Goal: Navigation & Orientation: Find specific page/section

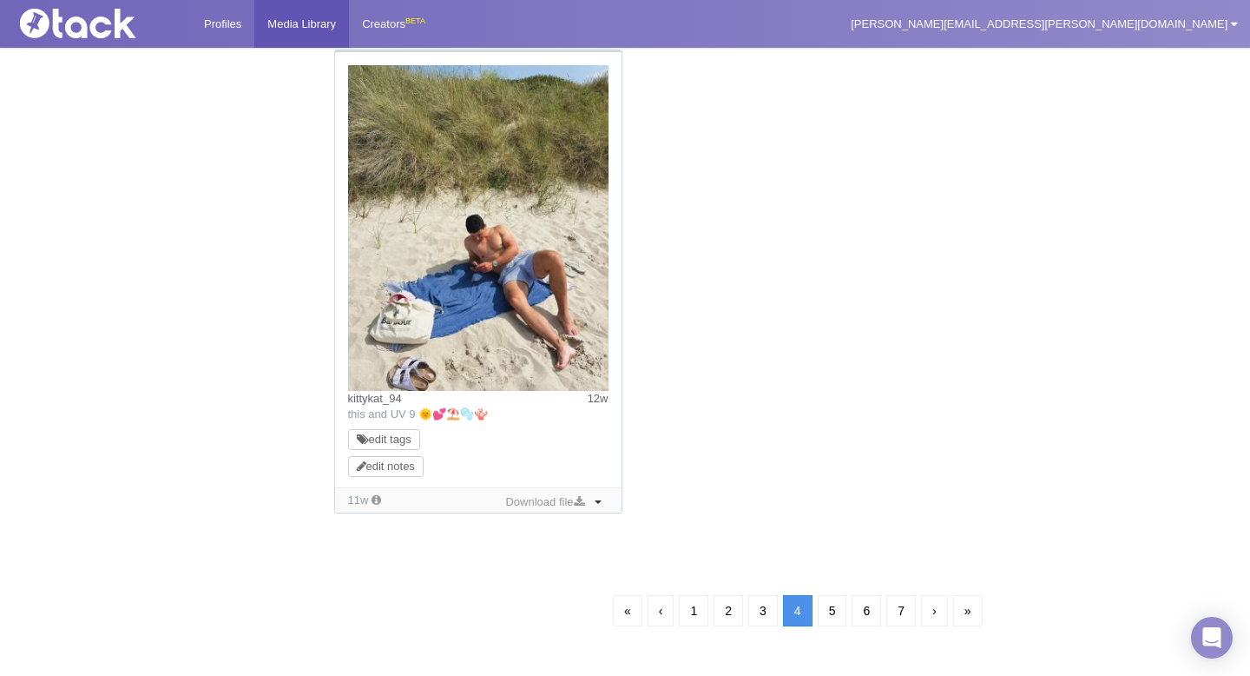
scroll to position [1816, 0]
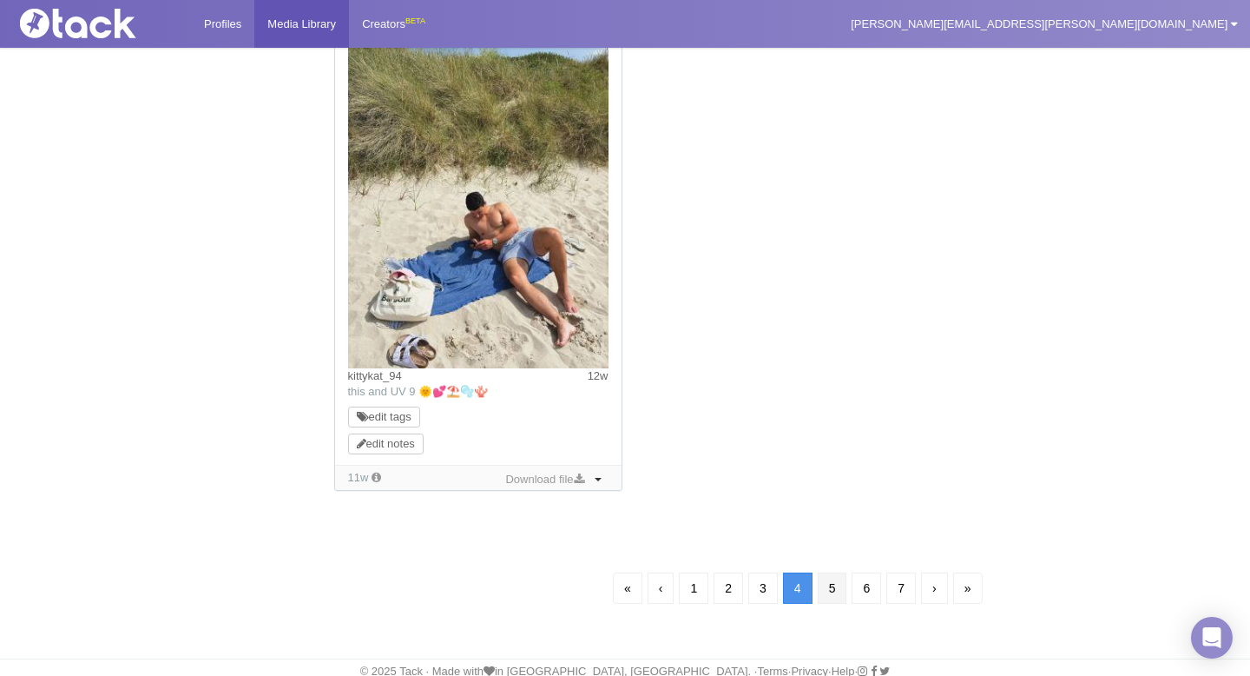
click at [833, 590] on link "5" at bounding box center [833, 587] width 30 height 31
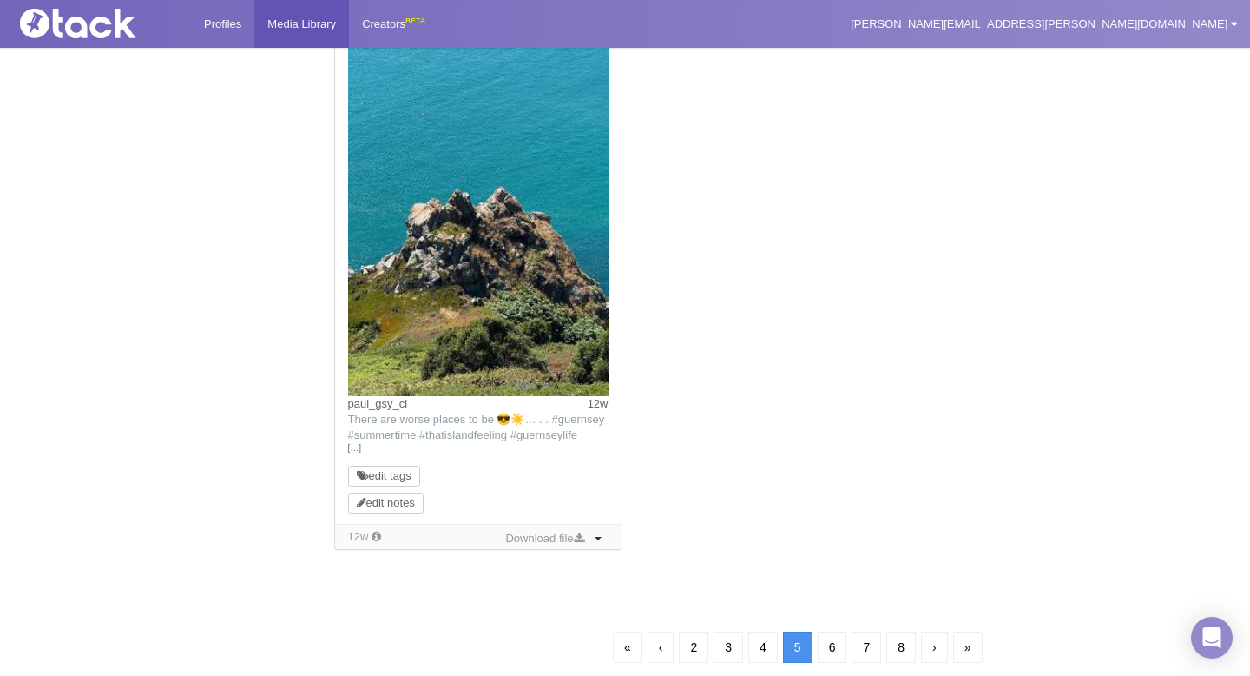
scroll to position [1705, 0]
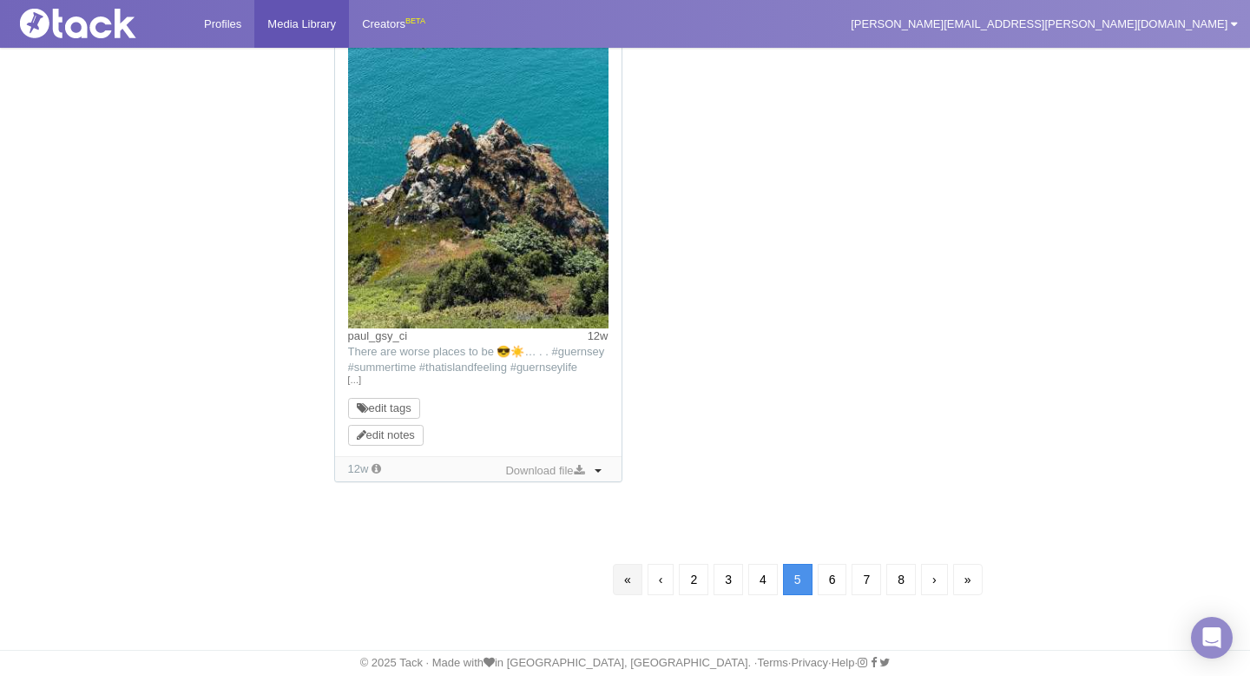
click at [625, 585] on link "«" at bounding box center [628, 579] width 30 height 31
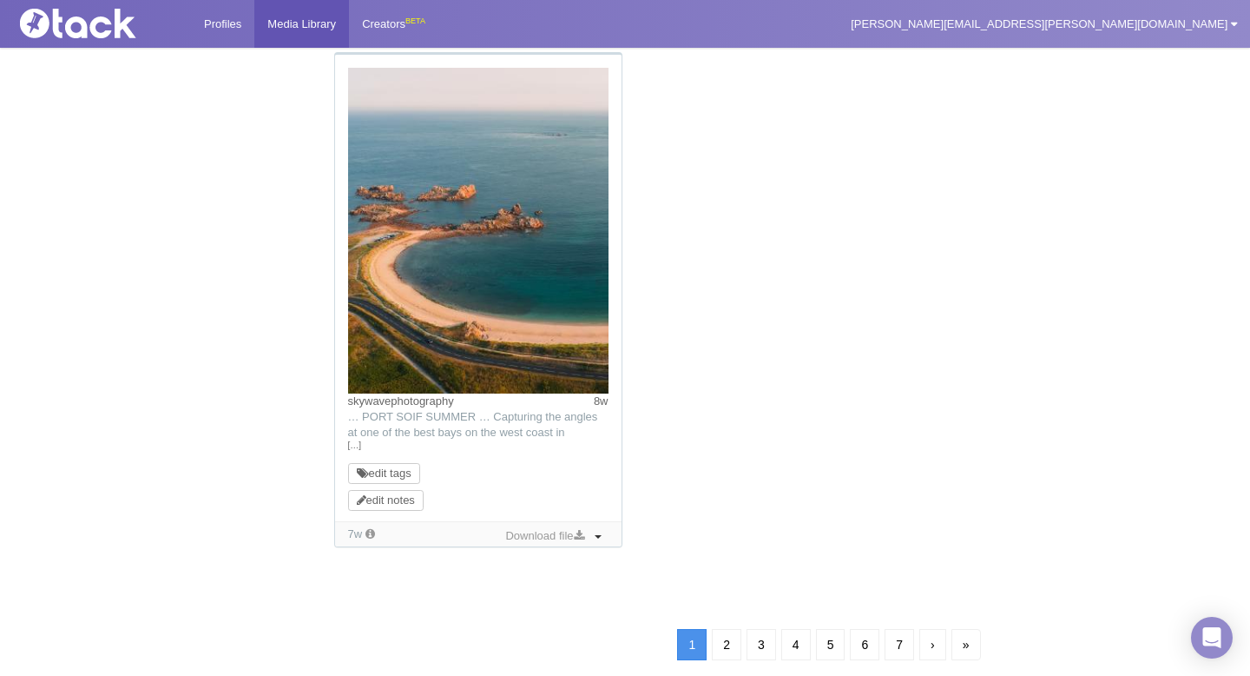
scroll to position [1845, 0]
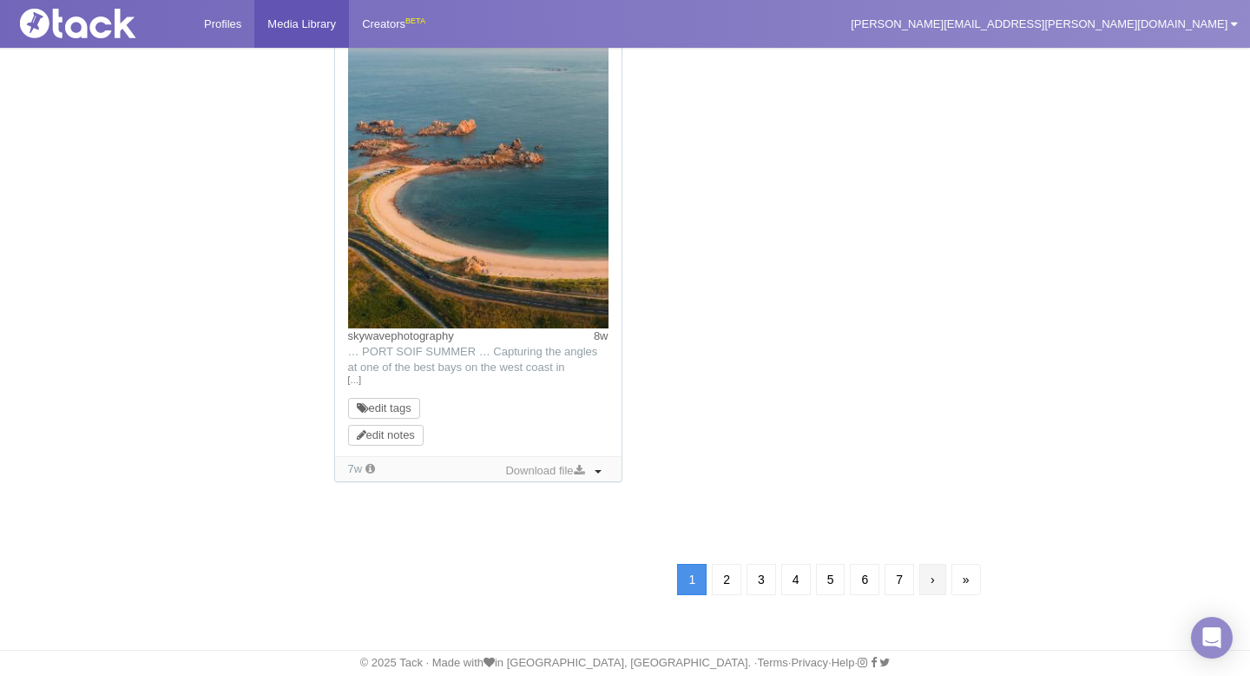
click at [934, 587] on link "›" at bounding box center [933, 579] width 27 height 31
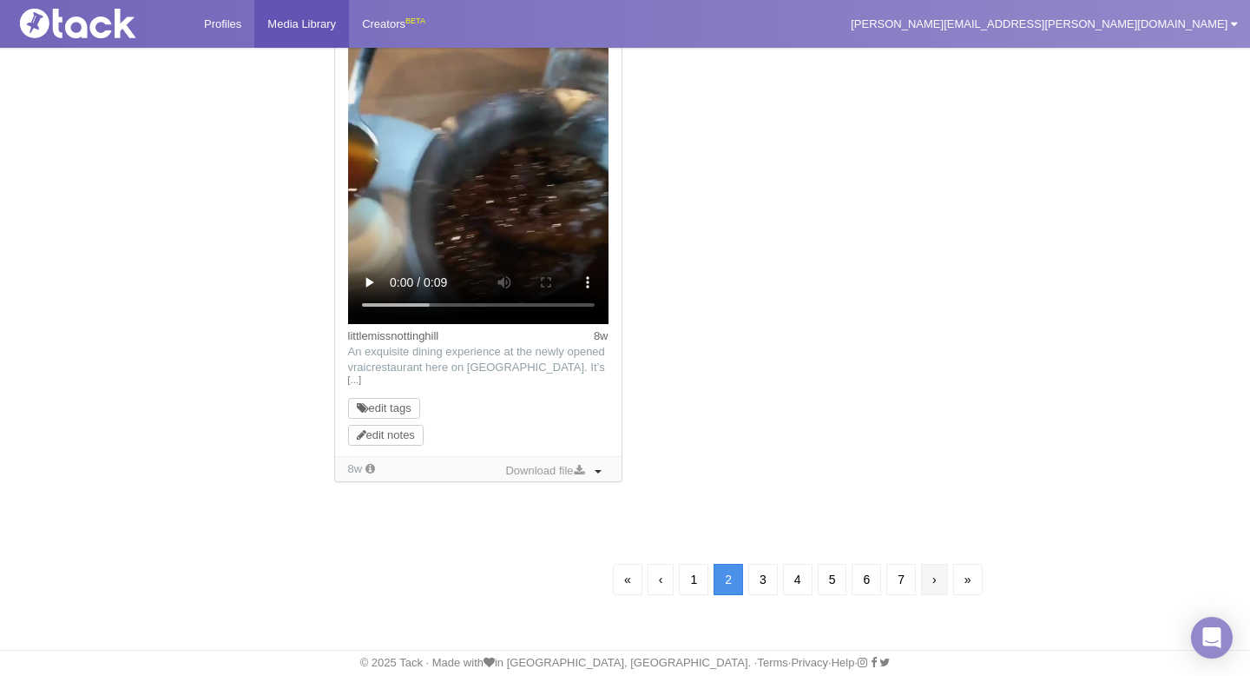
click at [933, 584] on link "›" at bounding box center [934, 579] width 27 height 31
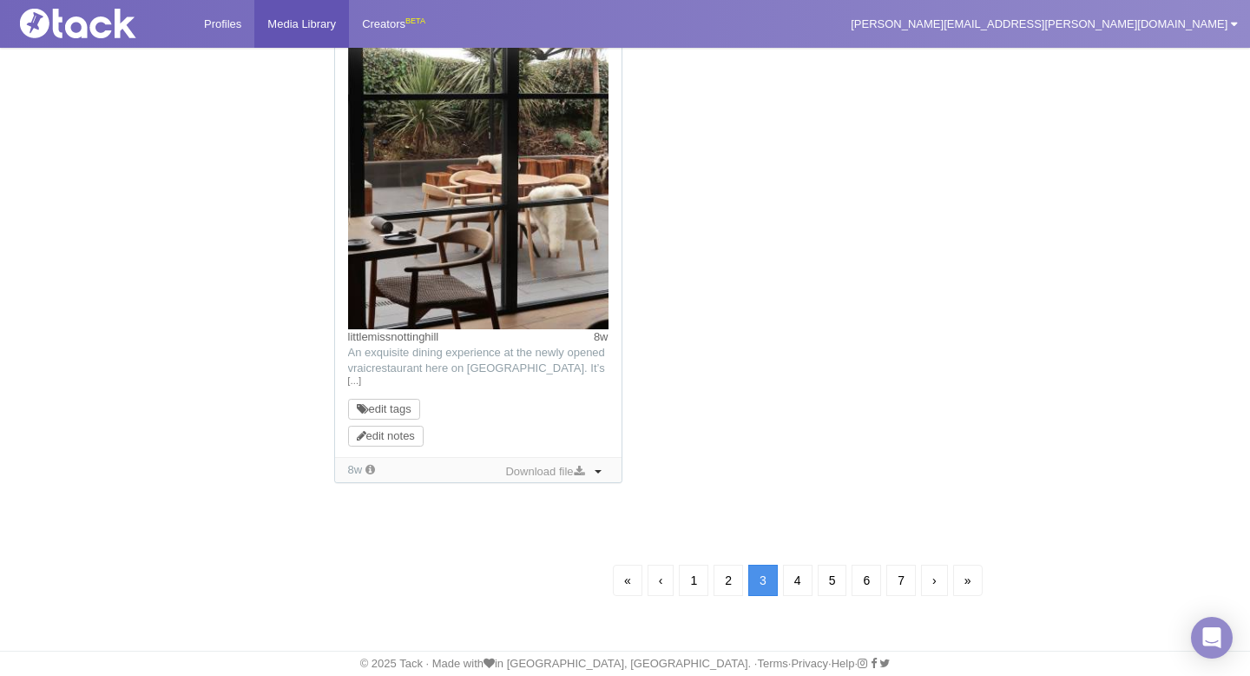
click at [937, 576] on link "›" at bounding box center [934, 579] width 27 height 31
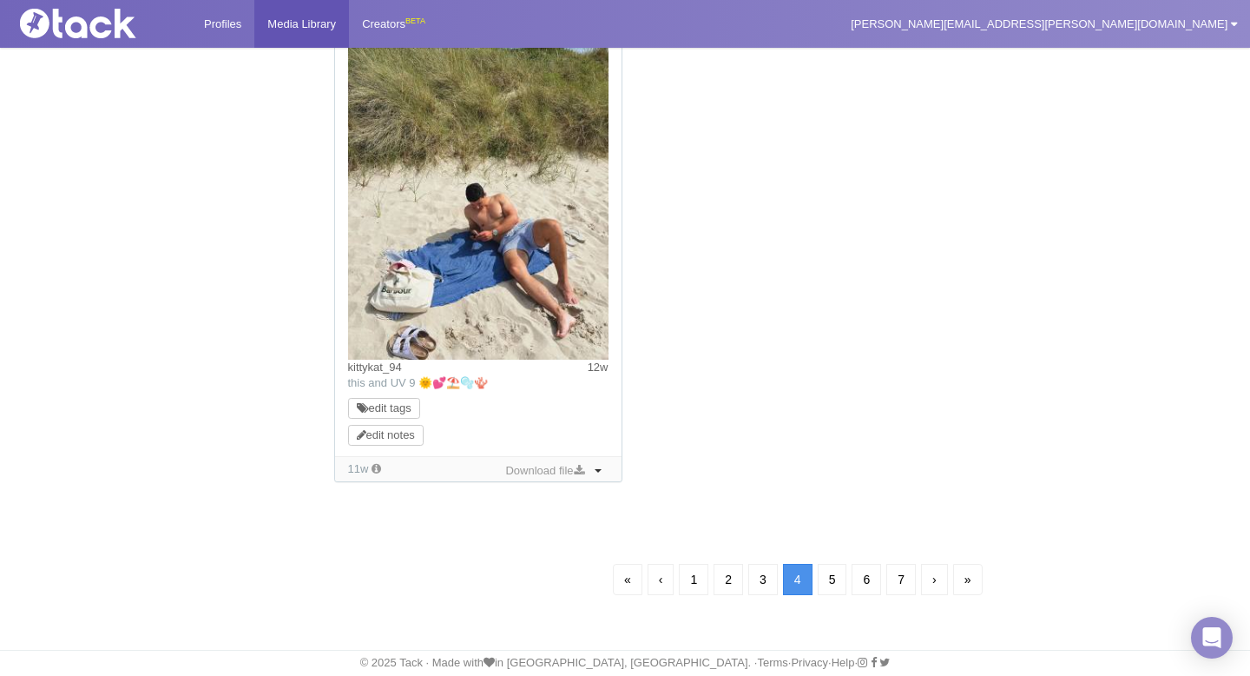
scroll to position [125, 0]
click at [940, 581] on link "›" at bounding box center [934, 579] width 27 height 31
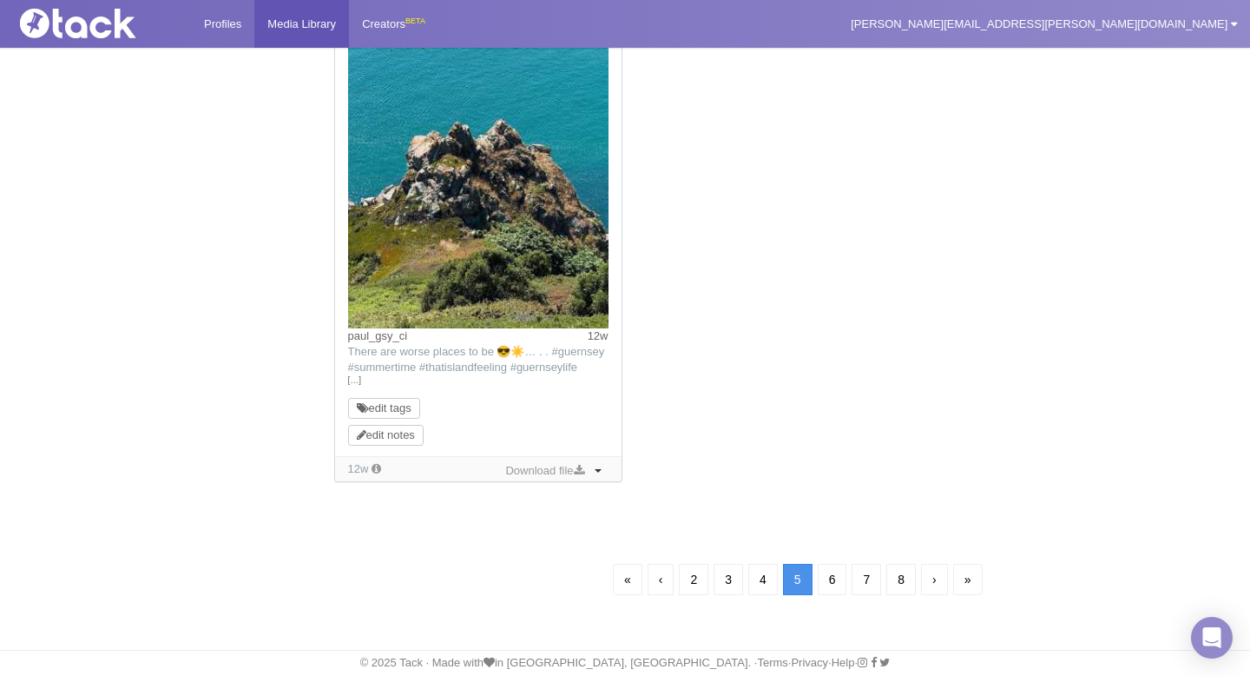
click at [940, 582] on link "›" at bounding box center [934, 579] width 27 height 31
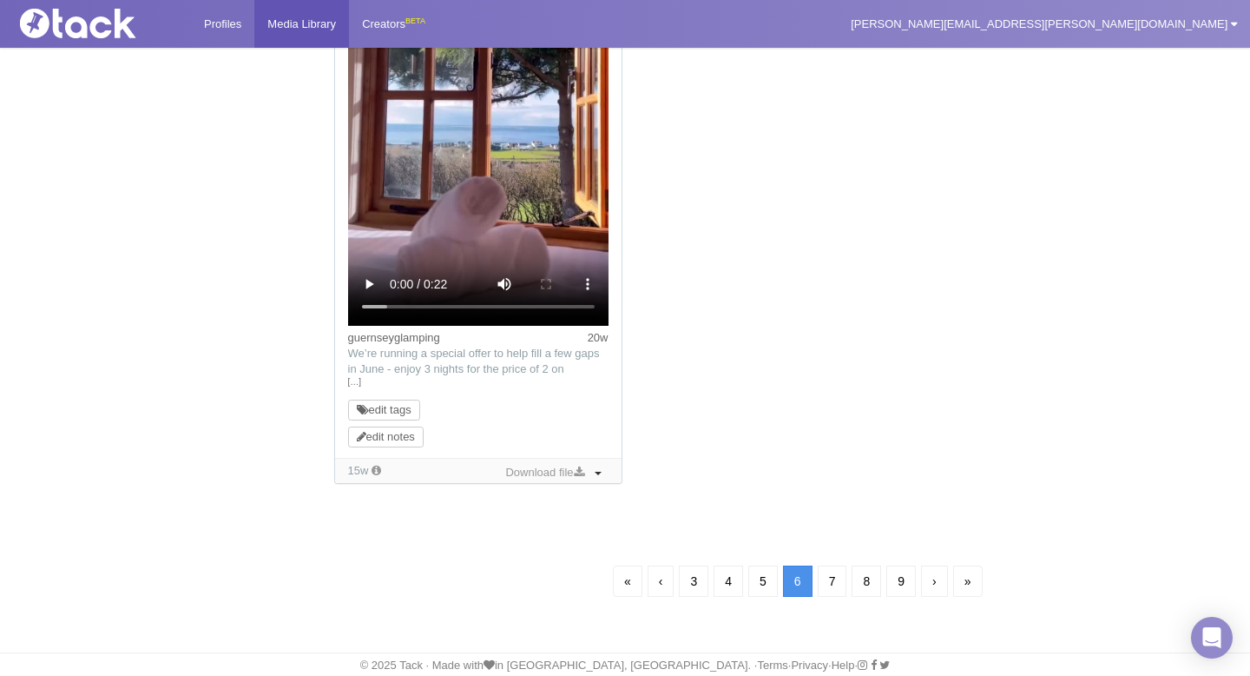
click at [940, 581] on link "›" at bounding box center [934, 580] width 27 height 31
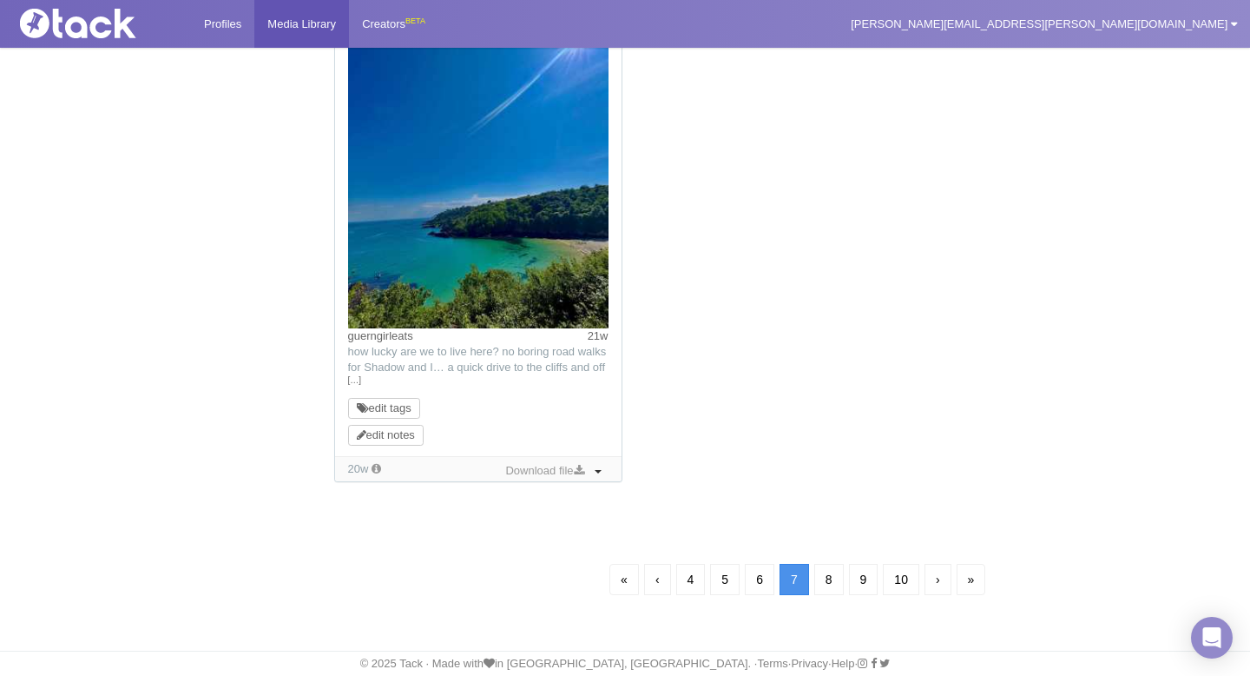
click at [940, 581] on link "›" at bounding box center [938, 579] width 27 height 31
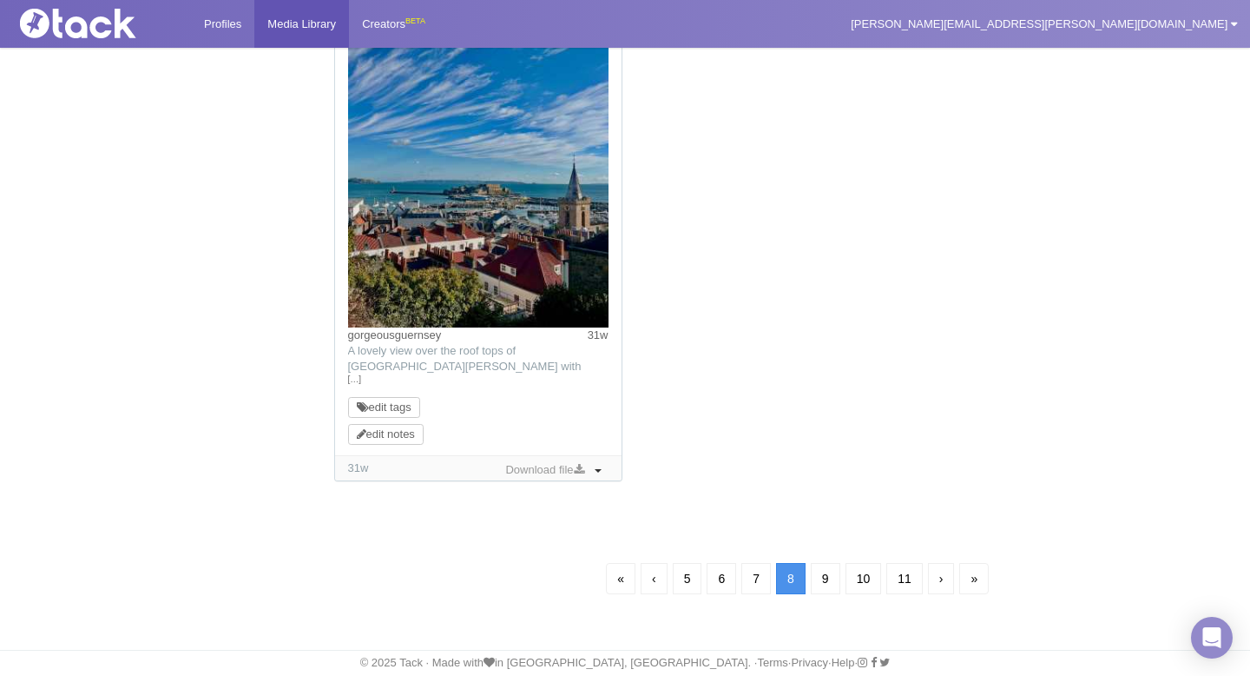
click at [940, 582] on link "›" at bounding box center [941, 578] width 27 height 31
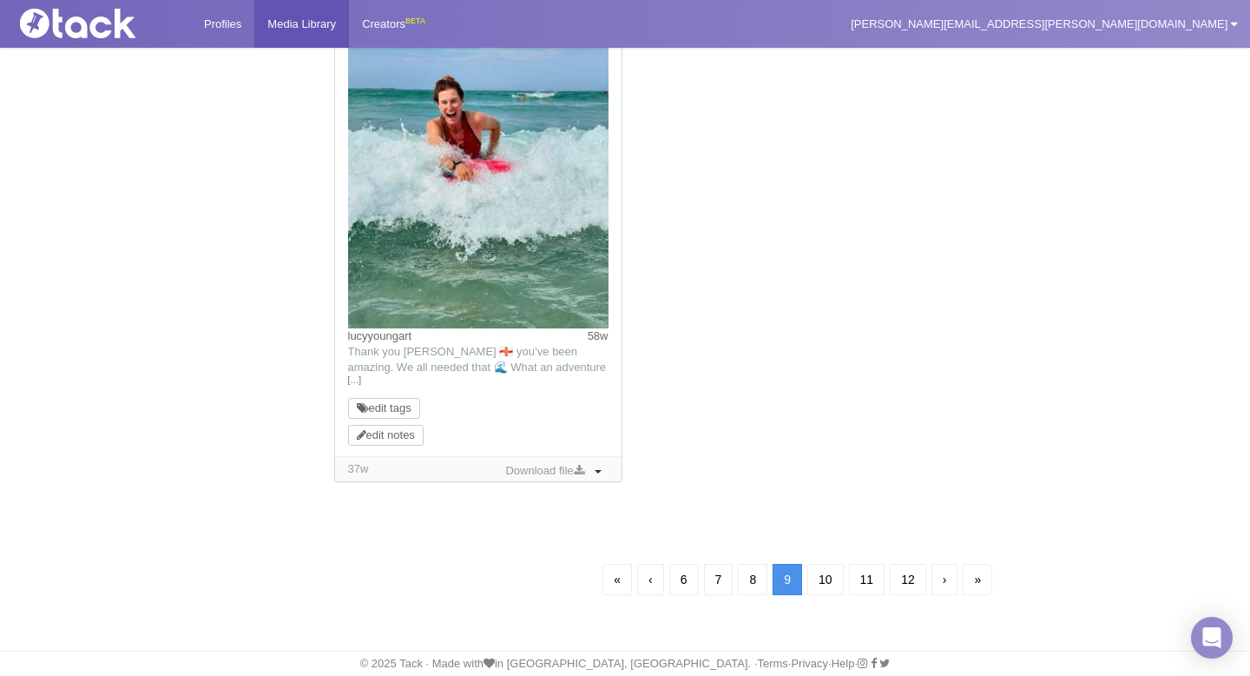
click at [940, 582] on link "›" at bounding box center [945, 579] width 27 height 31
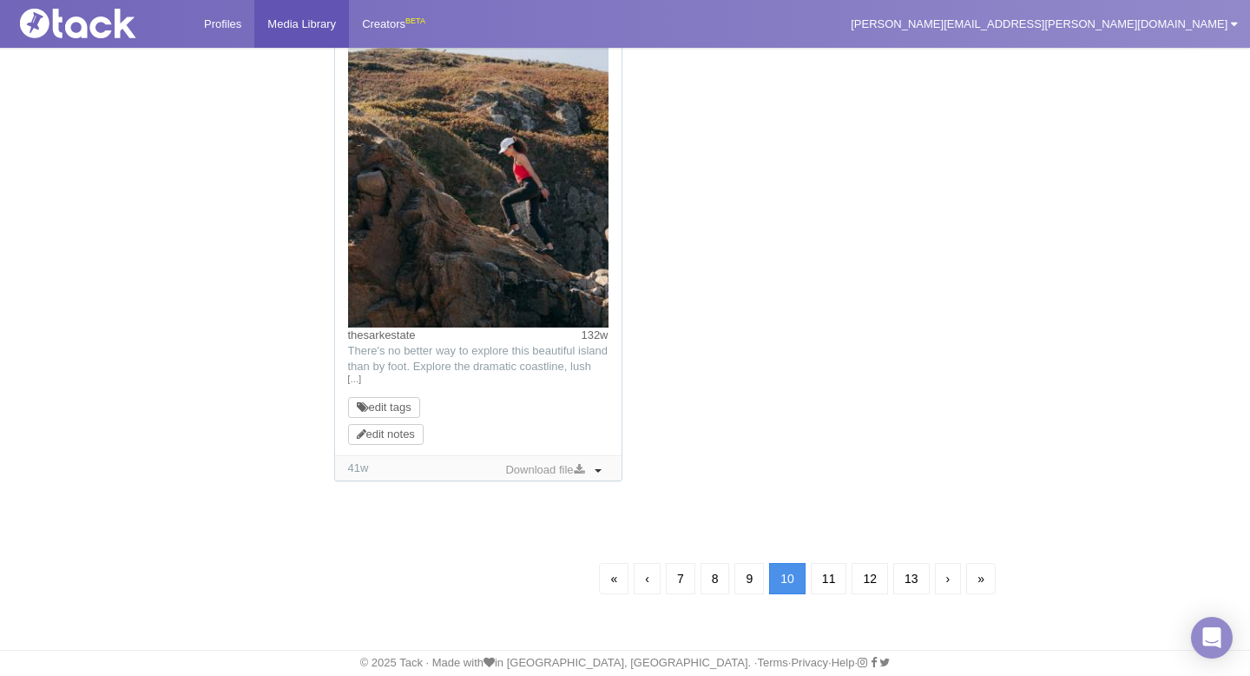
click at [945, 584] on link "›" at bounding box center [948, 578] width 27 height 31
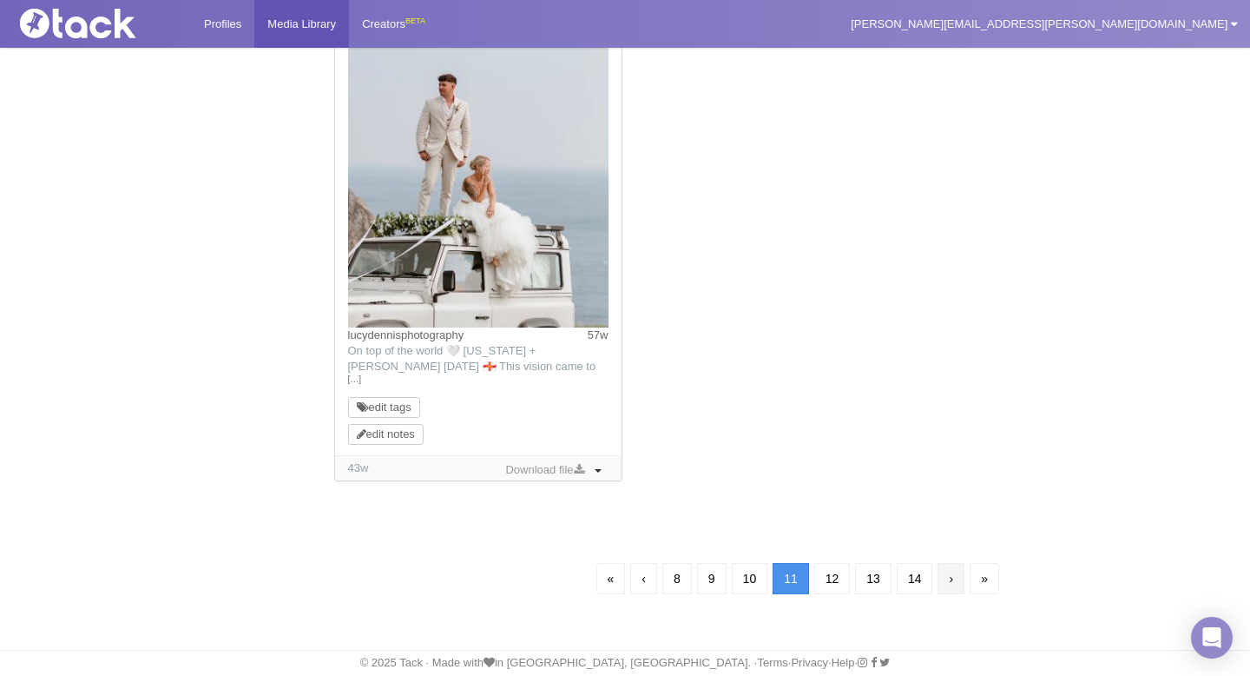
click at [955, 586] on link "›" at bounding box center [951, 578] width 27 height 31
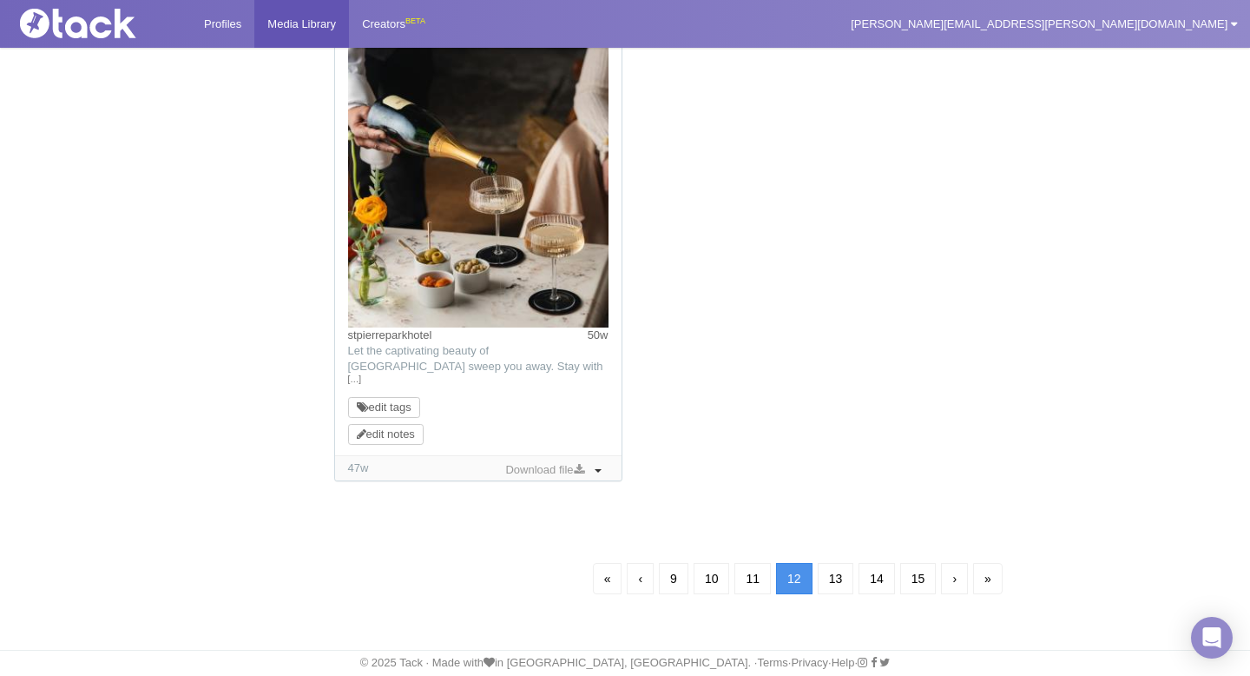
click at [955, 586] on link "›" at bounding box center [954, 578] width 27 height 31
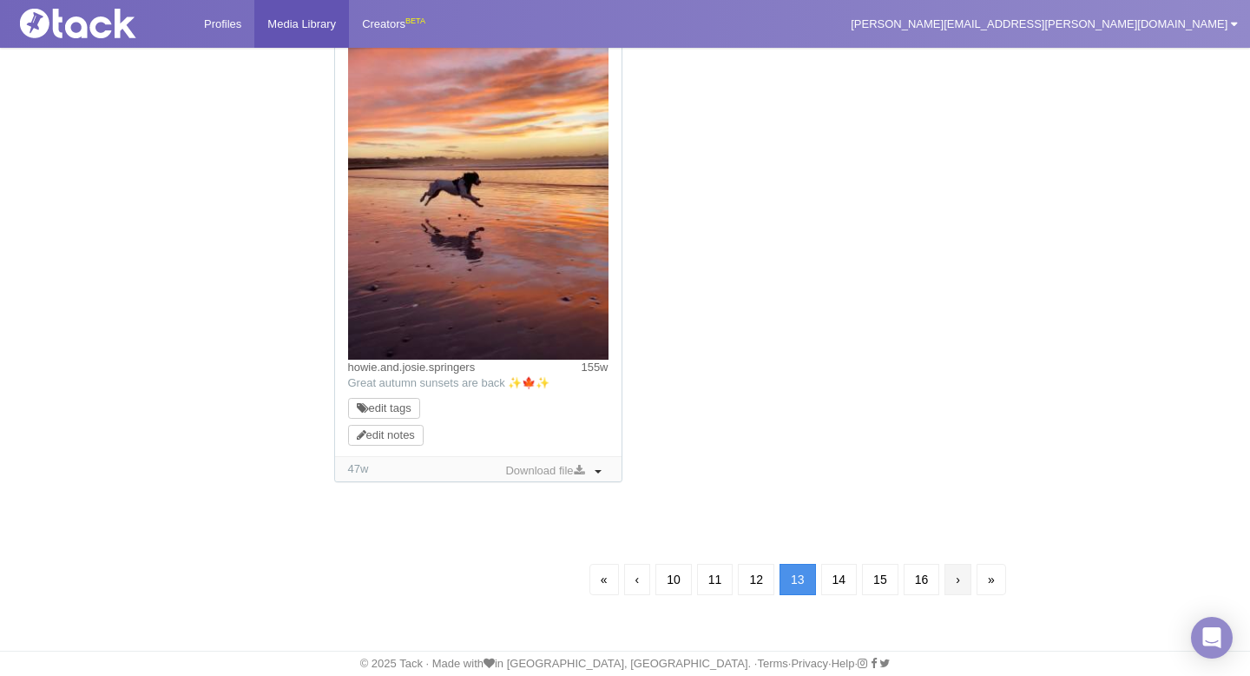
click at [963, 589] on link "›" at bounding box center [958, 579] width 27 height 31
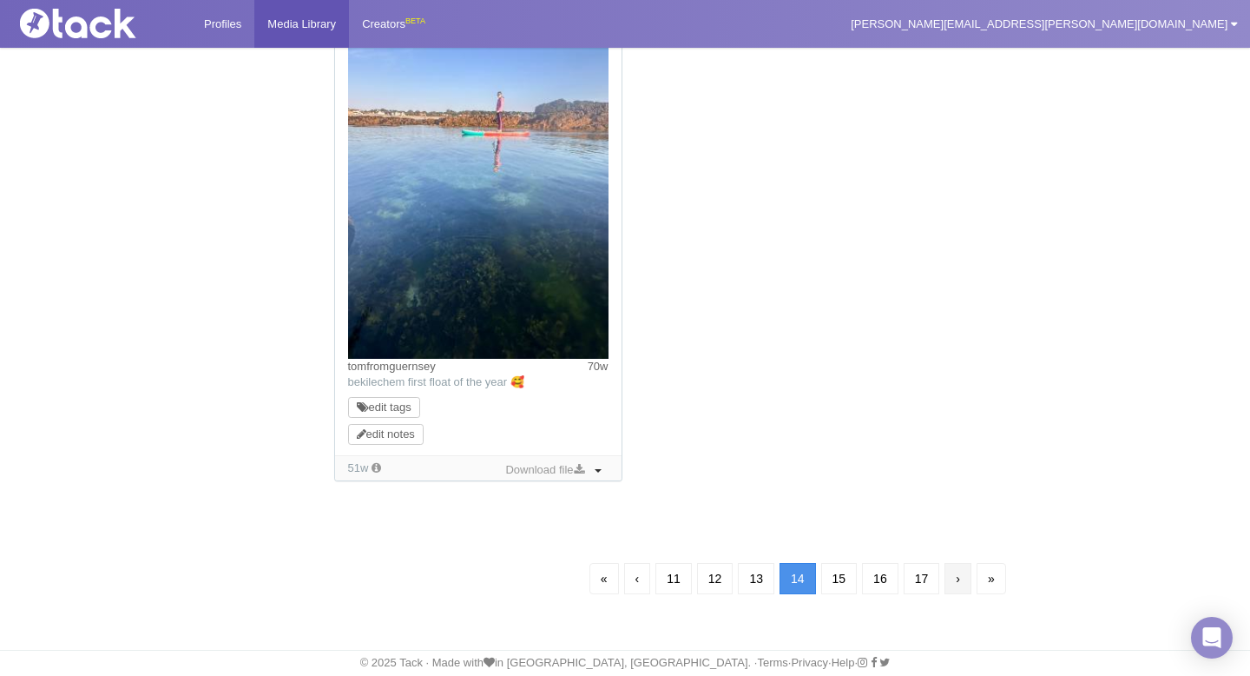
click at [966, 579] on link "›" at bounding box center [958, 578] width 27 height 31
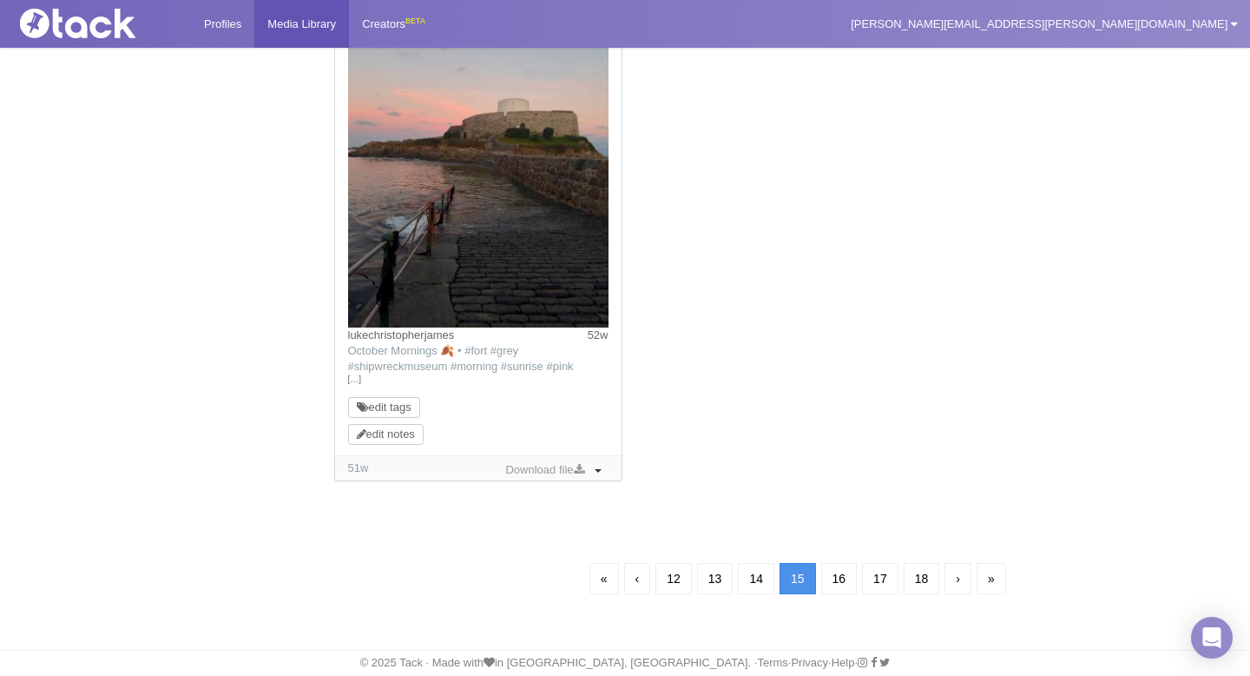
click at [967, 579] on link "›" at bounding box center [958, 578] width 27 height 31
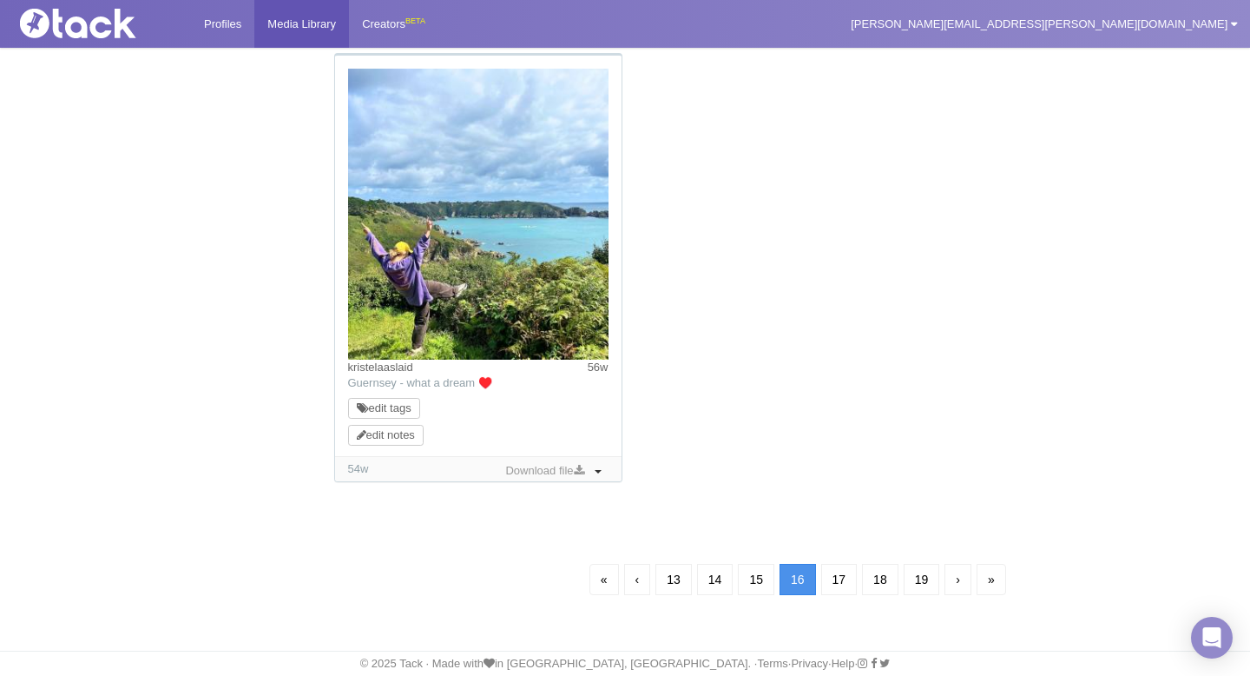
click at [967, 580] on link "›" at bounding box center [958, 579] width 27 height 31
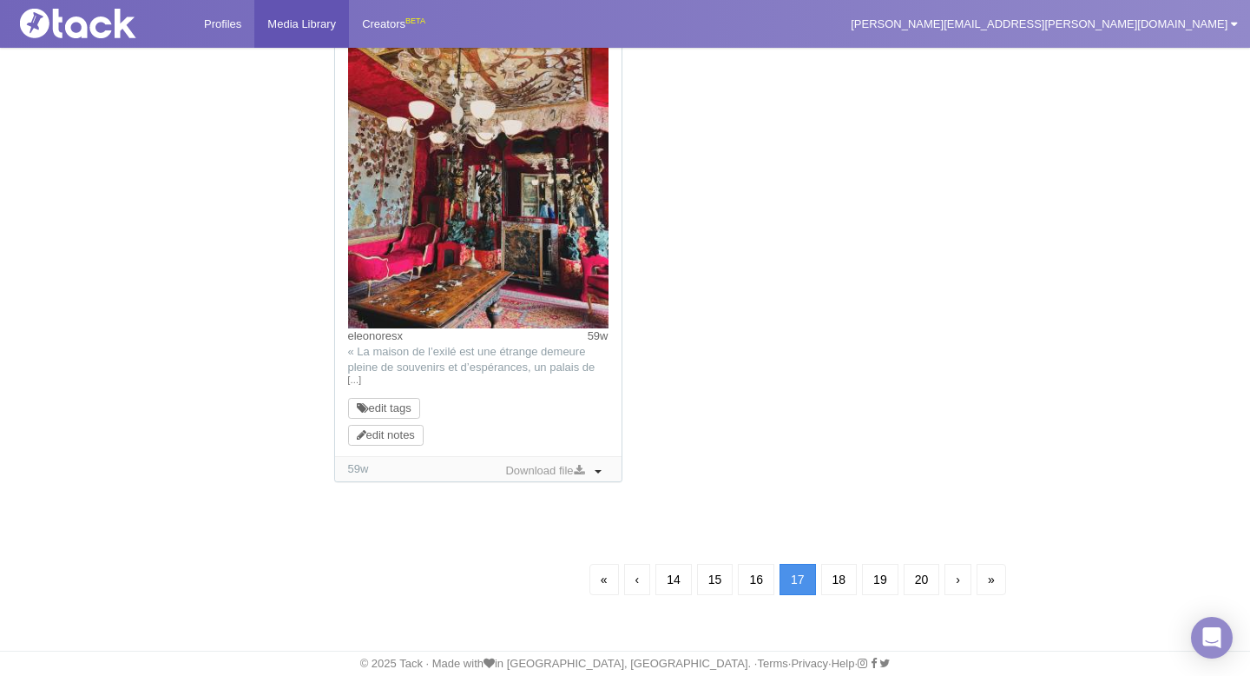
click at [967, 582] on link "›" at bounding box center [958, 579] width 27 height 31
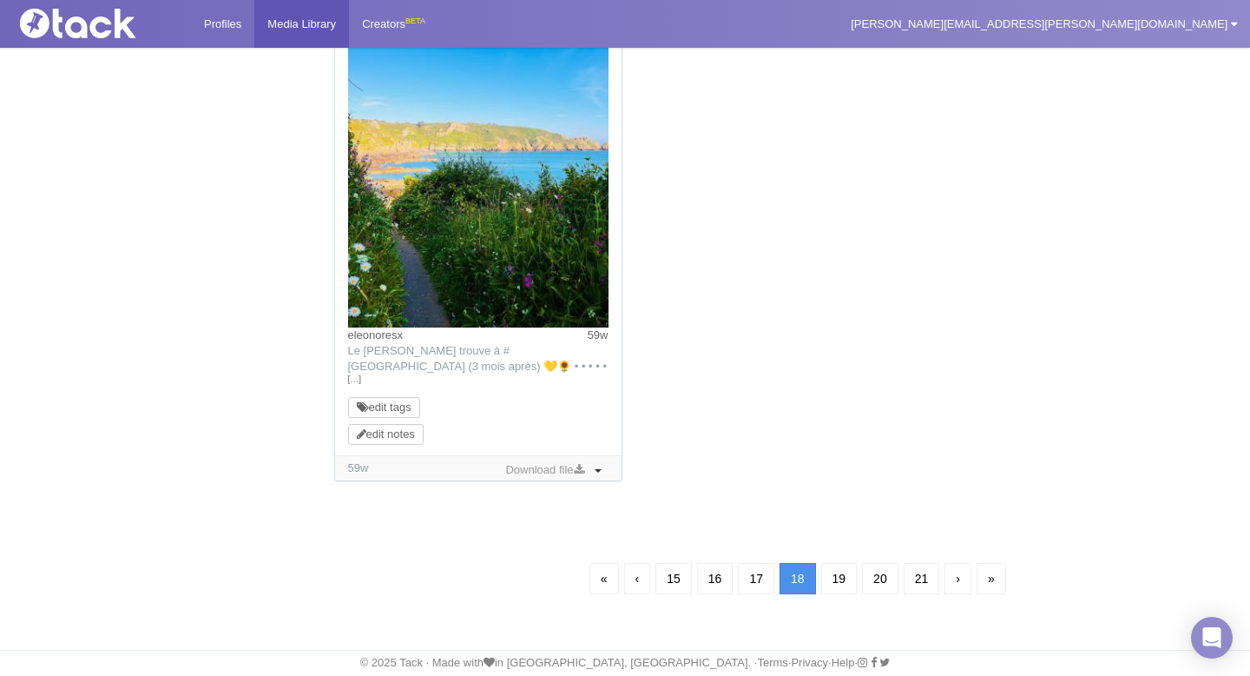
click at [967, 582] on link "›" at bounding box center [958, 578] width 27 height 31
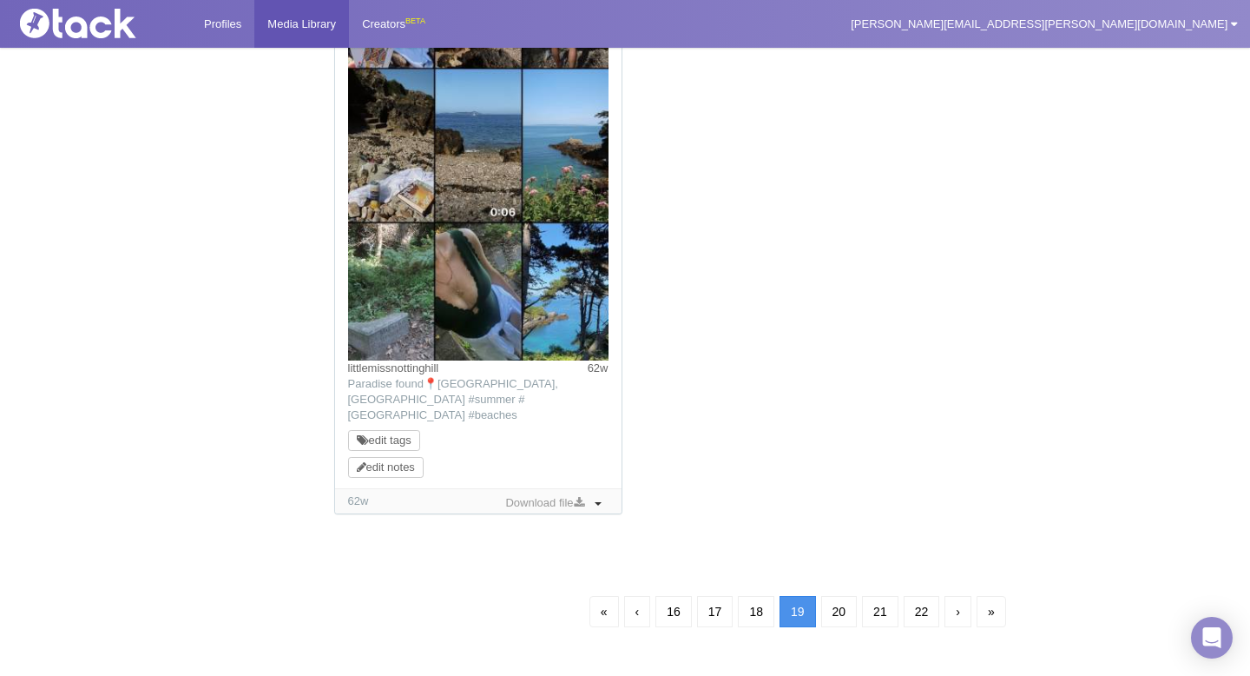
click at [967, 596] on link "›" at bounding box center [958, 611] width 27 height 31
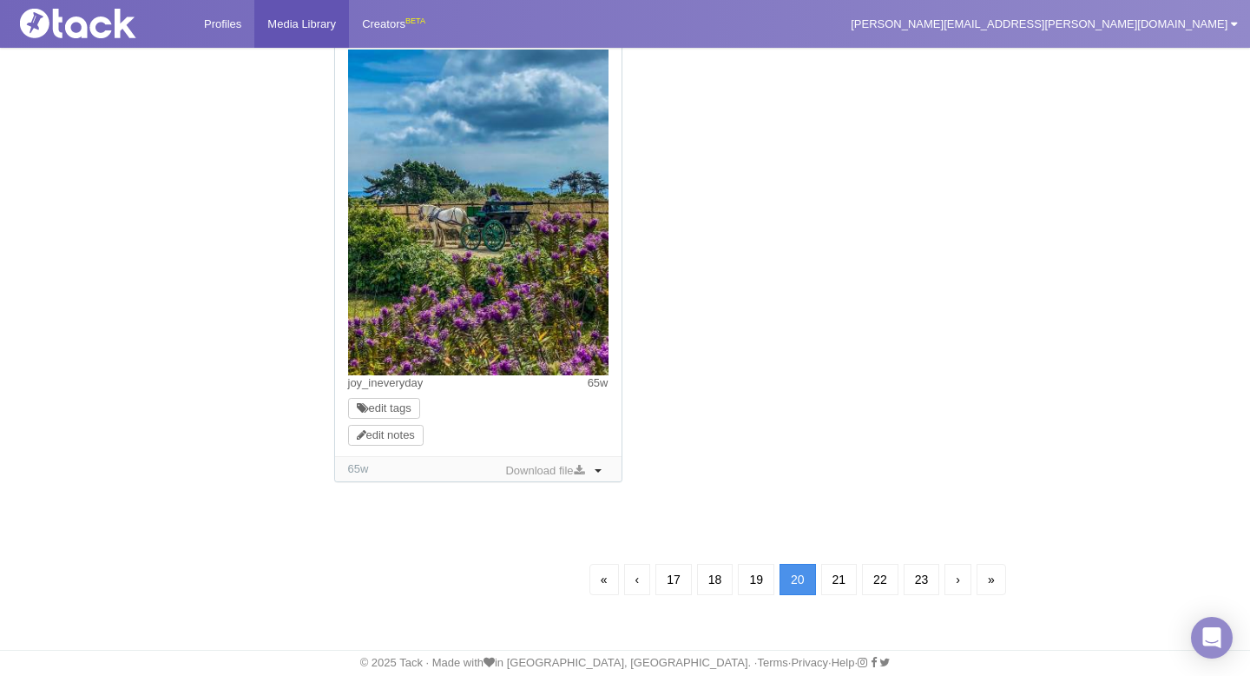
click at [967, 580] on link "›" at bounding box center [958, 579] width 27 height 31
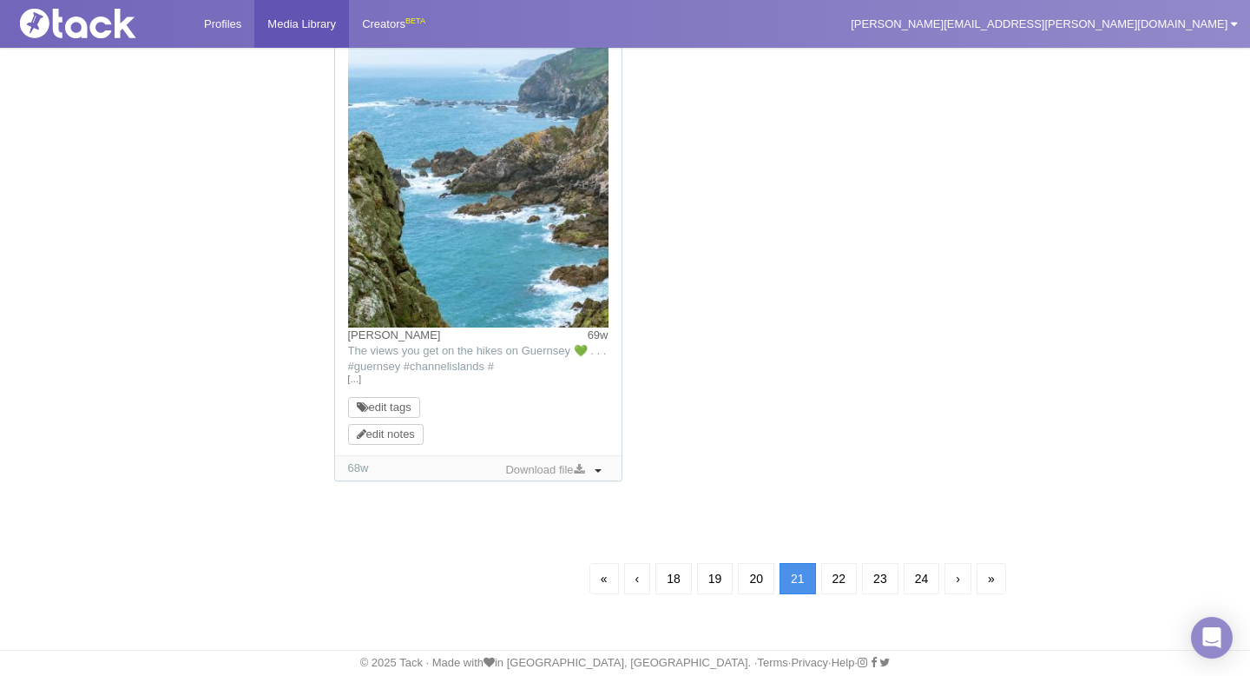
click at [967, 579] on link "›" at bounding box center [958, 578] width 27 height 31
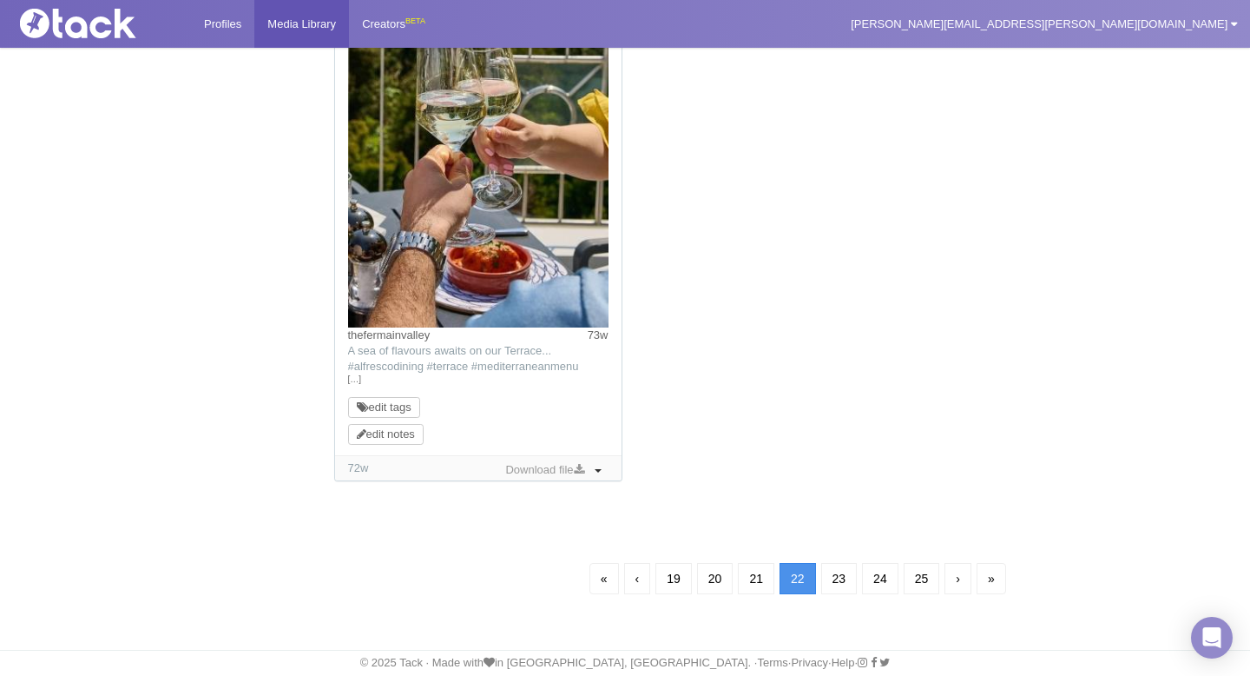
click at [967, 580] on link "›" at bounding box center [958, 578] width 27 height 31
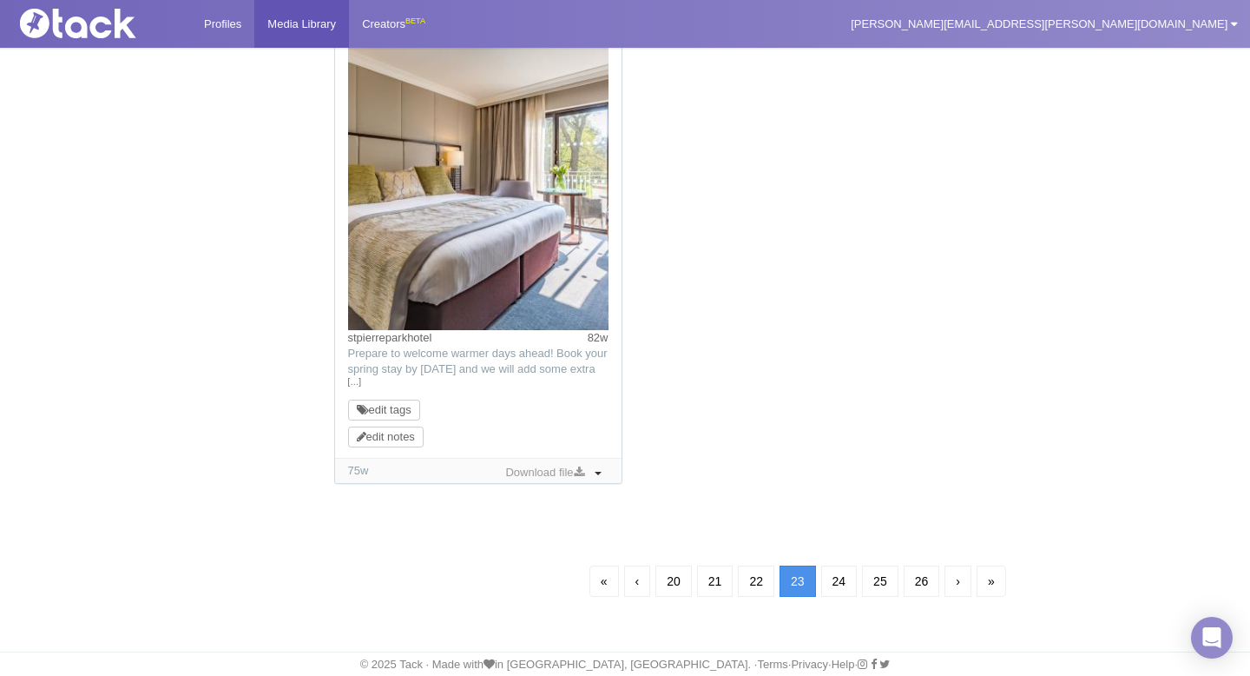
click at [967, 579] on link "›" at bounding box center [958, 580] width 27 height 31
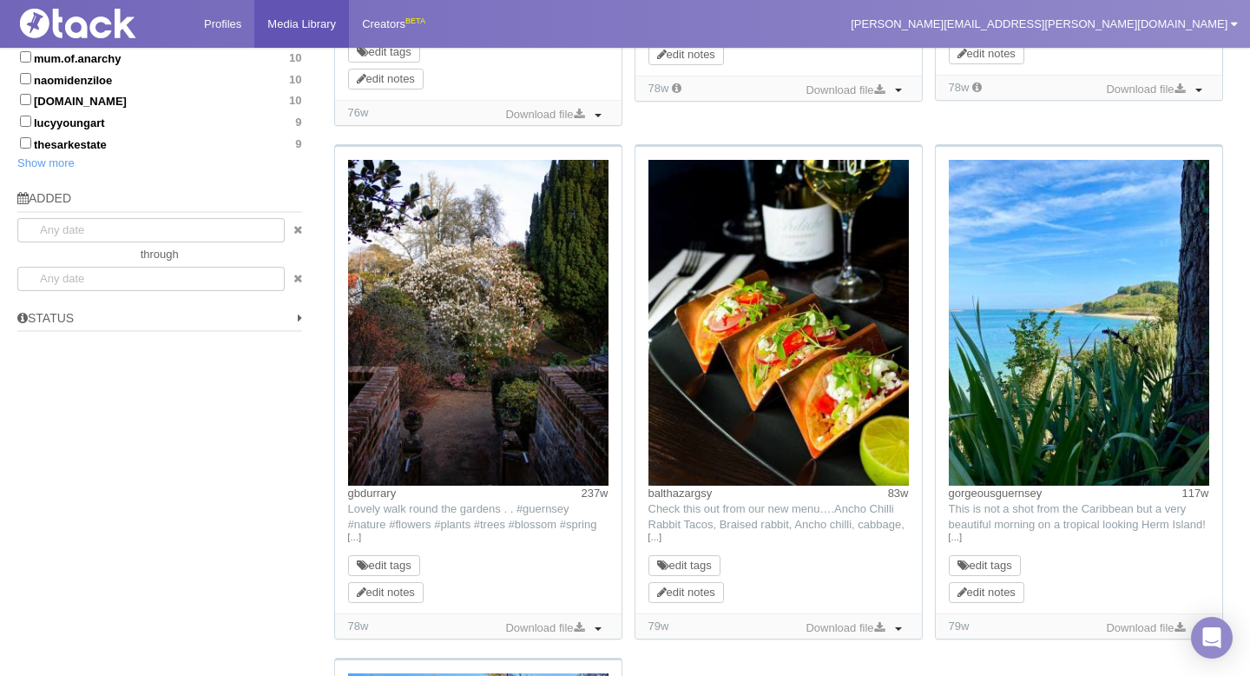
scroll to position [1107, 0]
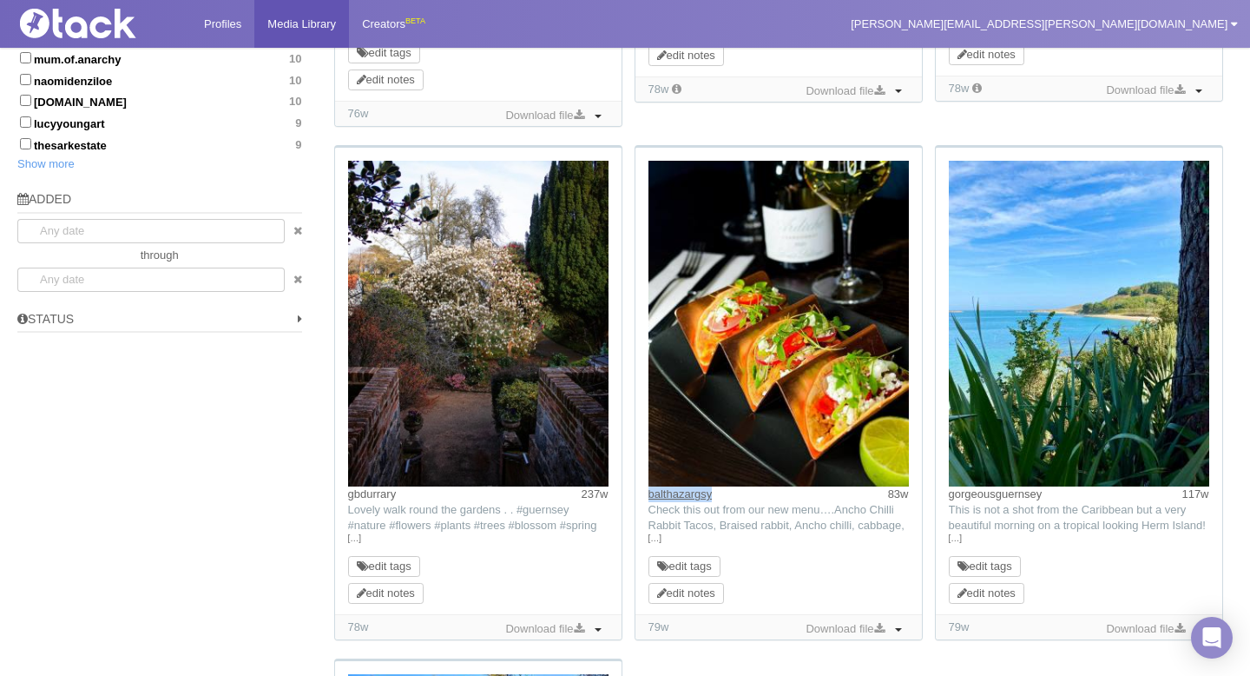
drag, startPoint x: 735, startPoint y: 498, endPoint x: 650, endPoint y: 494, distance: 86.1
click at [650, 494] on div "balthazargsy 83w" at bounding box center [779, 494] width 261 height 16
copy link "balthazargsy"
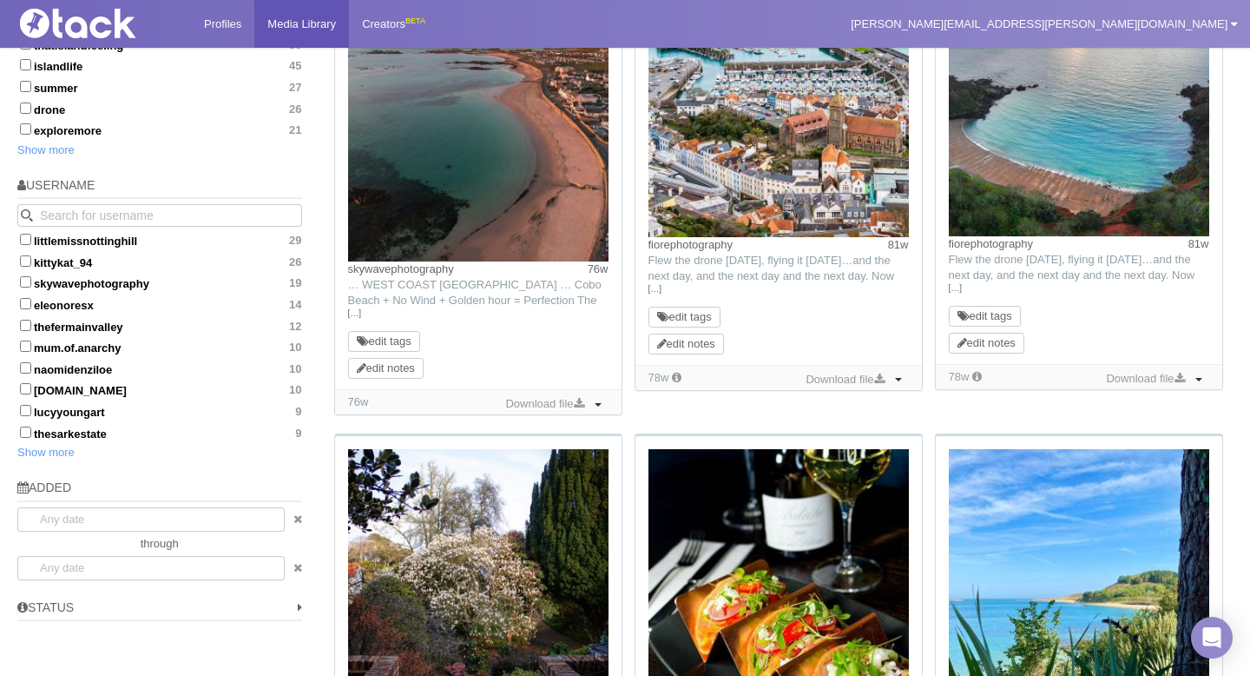
scroll to position [674, 0]
